Goal: Complete application form

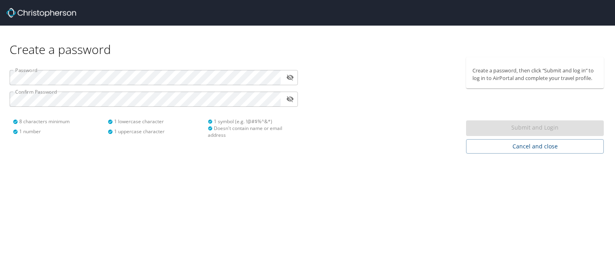
click at [291, 76] on icon "toggle password visibility" at bounding box center [290, 78] width 8 height 8
click at [261, 110] on div "Password ​ Confirm Password ​ 8 characters minimum 1 number 1 lowercase charact…" at bounding box center [154, 101] width 298 height 88
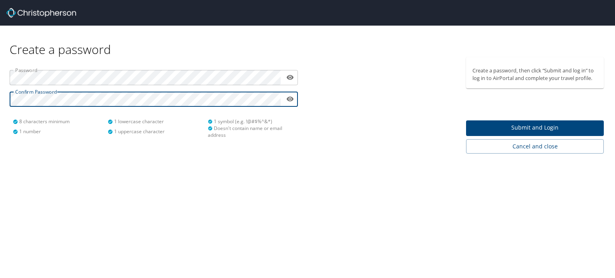
click at [541, 125] on span "Submit and Login" at bounding box center [535, 128] width 125 height 10
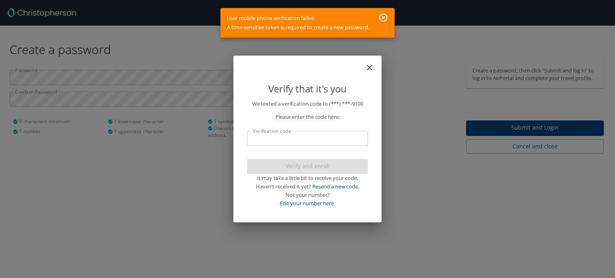
click at [324, 142] on input "Verification code" at bounding box center [307, 138] width 121 height 15
click at [336, 185] on link "Resend a new code." at bounding box center [335, 186] width 47 height 7
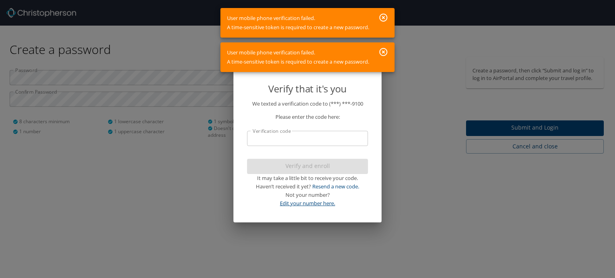
click at [303, 201] on link "Edit your number here." at bounding box center [307, 203] width 55 height 7
select select "US"
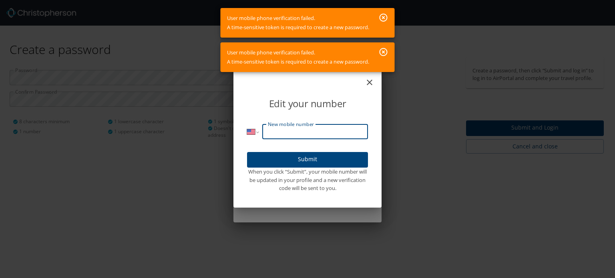
click at [292, 129] on input "New mobile number" at bounding box center [315, 131] width 106 height 15
type input "(850) 532-9100"
click at [307, 157] on span "Submit" at bounding box center [307, 160] width 108 height 10
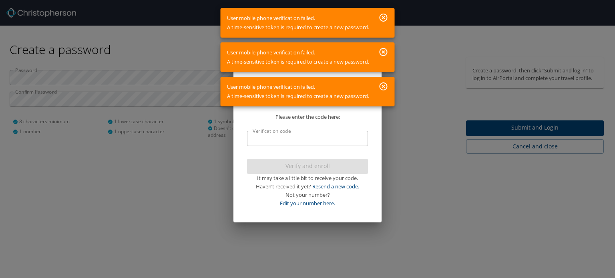
drag, startPoint x: 384, startPoint y: 86, endPoint x: 386, endPoint y: 81, distance: 5.8
click at [384, 86] on icon "button" at bounding box center [384, 86] width 8 height 8
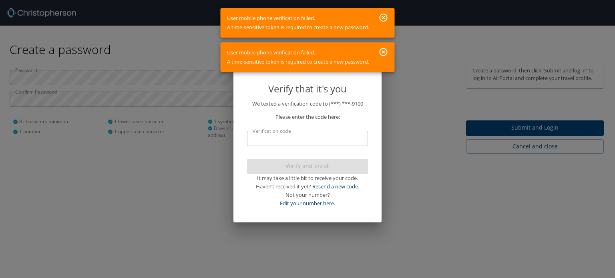
click at [382, 52] on icon "button" at bounding box center [384, 52] width 10 height 10
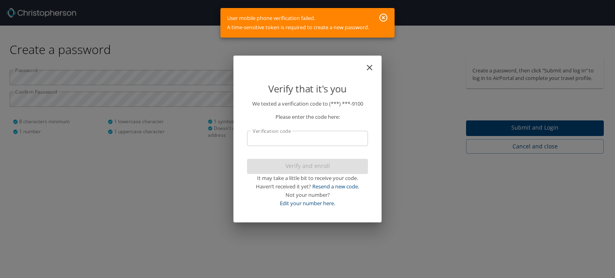
click at [381, 16] on icon "button" at bounding box center [384, 18] width 8 height 8
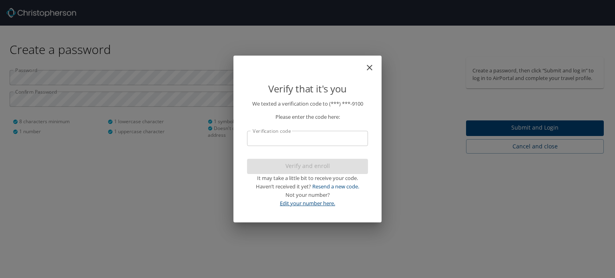
click at [301, 203] on link "Edit your number here." at bounding box center [307, 203] width 55 height 7
select select "US"
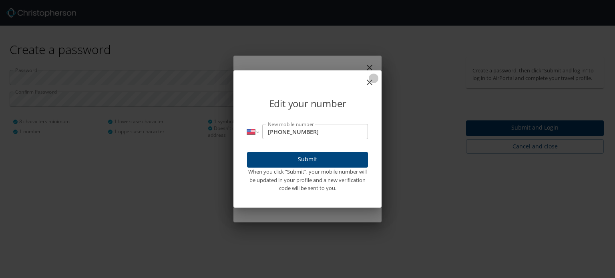
click at [369, 84] on icon "close" at bounding box center [370, 83] width 10 height 10
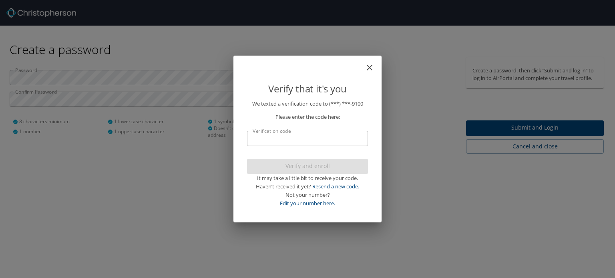
click at [344, 185] on link "Resend a new code." at bounding box center [335, 186] width 47 height 7
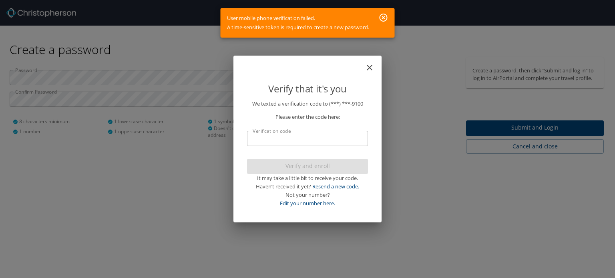
click at [384, 15] on icon "button" at bounding box center [384, 18] width 10 height 10
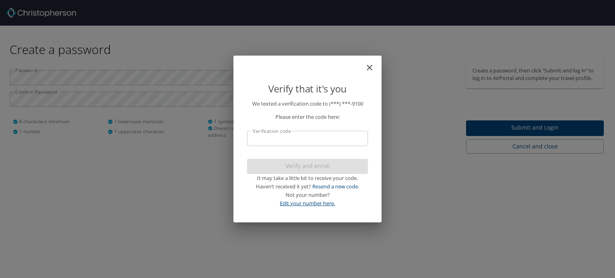
click at [306, 203] on link "Edit your number here." at bounding box center [307, 203] width 55 height 7
select select "US"
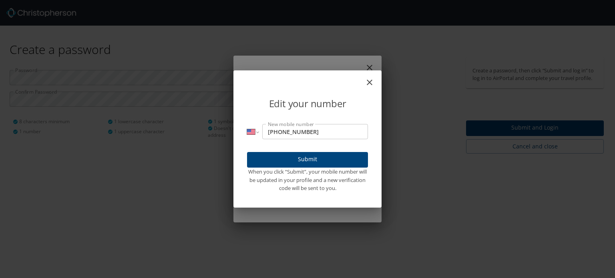
click at [299, 157] on span "Submit" at bounding box center [307, 160] width 108 height 10
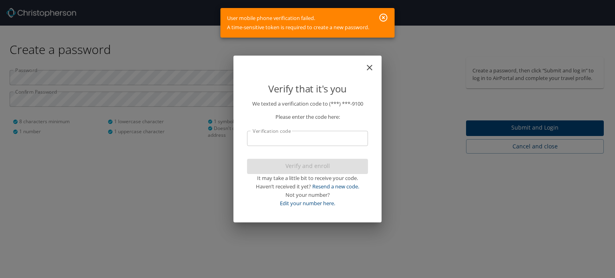
click at [370, 66] on icon "close" at bounding box center [370, 68] width 10 height 10
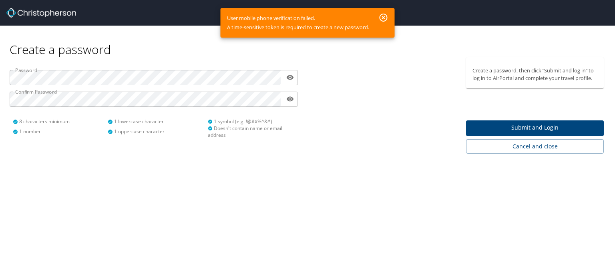
click at [521, 132] on span "Submit and Login" at bounding box center [535, 128] width 125 height 10
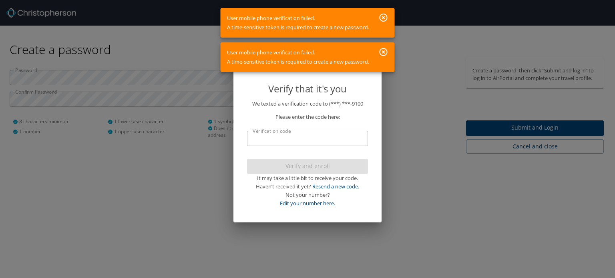
click at [383, 49] on icon "button" at bounding box center [384, 52] width 10 height 10
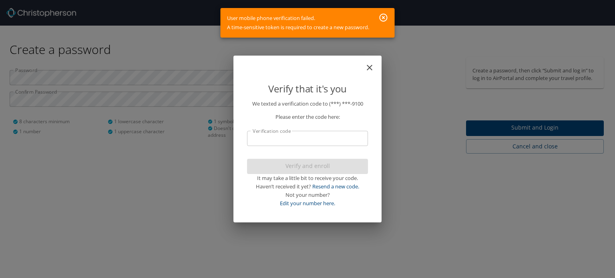
click at [382, 14] on icon "button" at bounding box center [384, 18] width 8 height 8
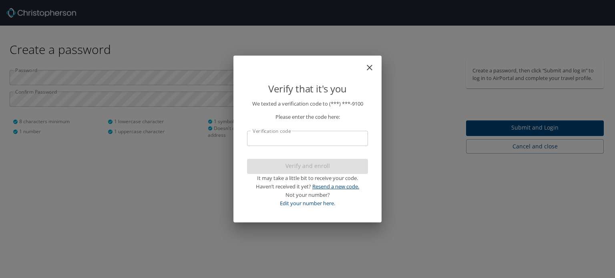
click at [323, 189] on link "Resend a new code." at bounding box center [335, 186] width 47 height 7
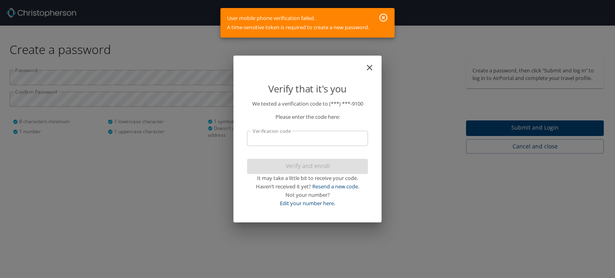
drag, startPoint x: 319, startPoint y: 18, endPoint x: 218, endPoint y: 22, distance: 100.6
click at [218, 22] on body "Create a password Password ​ Confirm Password ​ 8 characters minimum 1 number 1…" at bounding box center [307, 139] width 615 height 278
drag, startPoint x: 227, startPoint y: 16, endPoint x: 309, endPoint y: 13, distance: 81.7
click at [309, 13] on div "User mobile phone verification failed. A time-sensitive token is required to cr…" at bounding box center [298, 22] width 142 height 25
click at [368, 68] on icon "close" at bounding box center [370, 68] width 10 height 10
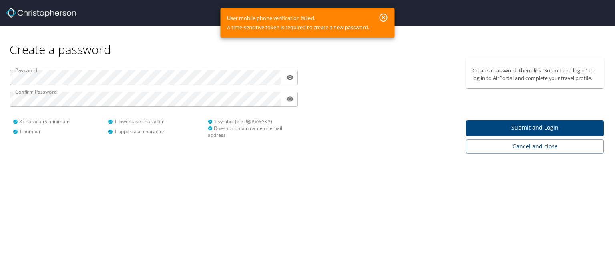
click at [384, 16] on icon "button" at bounding box center [384, 18] width 8 height 8
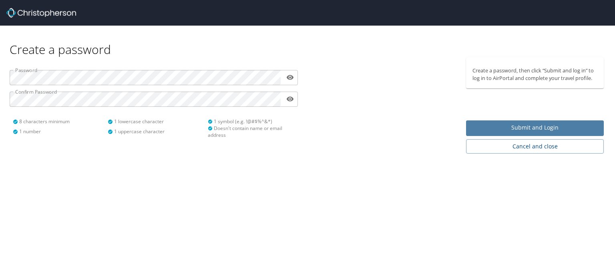
click at [520, 129] on span "Submit and Login" at bounding box center [535, 128] width 125 height 10
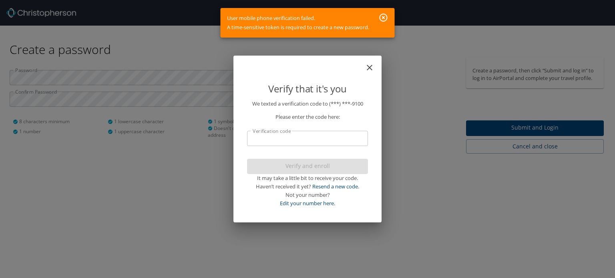
click at [300, 129] on p "We texted a verification code to (***) ***- 9100 Please enter the code here: Ve…" at bounding box center [307, 154] width 121 height 108
click at [296, 137] on input "Verification code" at bounding box center [307, 138] width 121 height 15
click at [384, 18] on icon "button" at bounding box center [384, 18] width 8 height 8
